Goal: Obtain resource: Download file/media

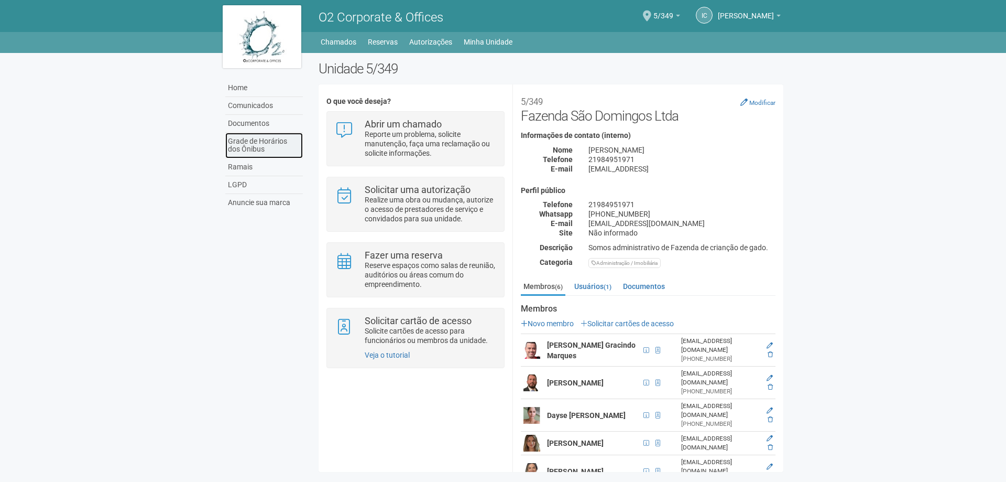
click at [250, 137] on link "Grade de Horários dos Ônibus" at bounding box center [264, 146] width 78 height 26
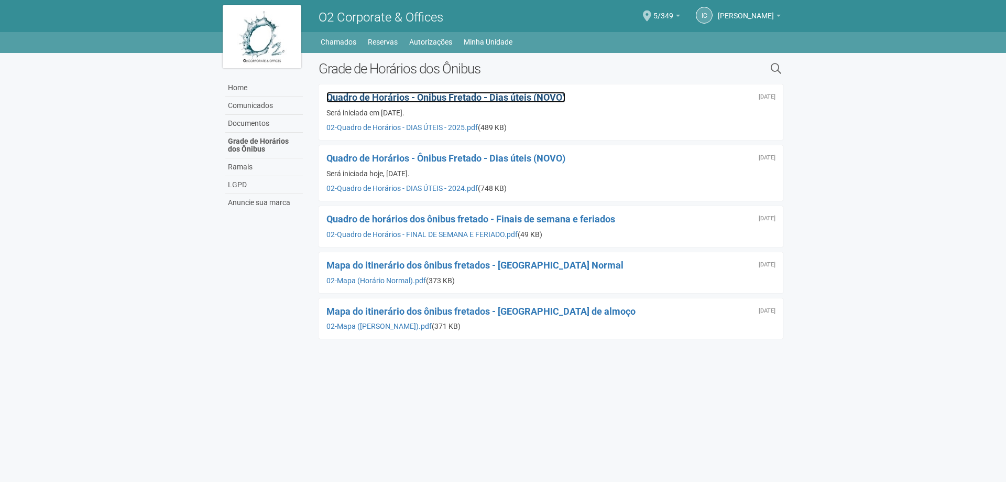
click at [365, 98] on span "Quadro de Horários - Ônibus Fretado - Dias úteis (NOVO)" at bounding box center [446, 97] width 239 height 11
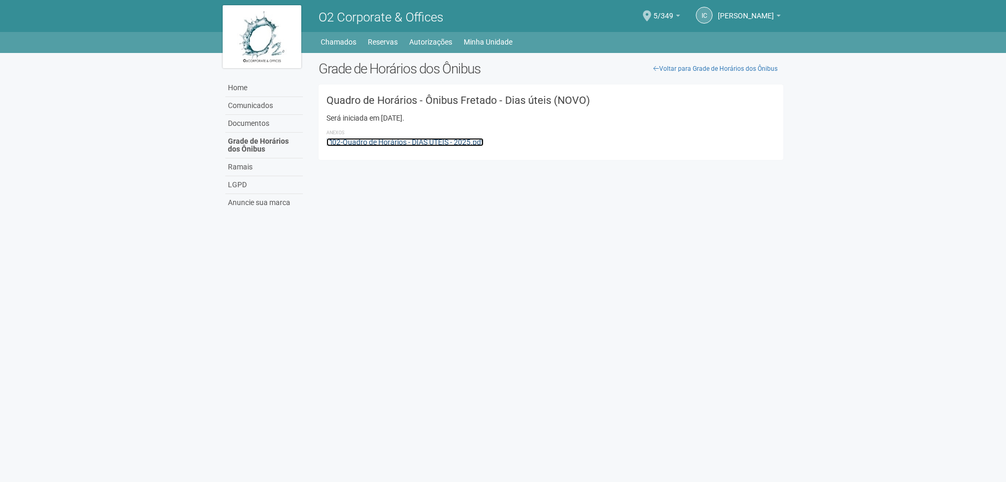
click at [374, 141] on link "02-Quadro de Horários - DIAS ÚTEIS - 2025.pdf" at bounding box center [405, 142] width 157 height 8
